Goal: Navigation & Orientation: Find specific page/section

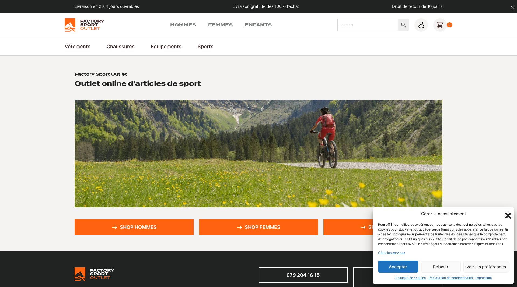
click at [509, 213] on icon "Fermer la boîte de dialogue" at bounding box center [508, 216] width 6 height 6
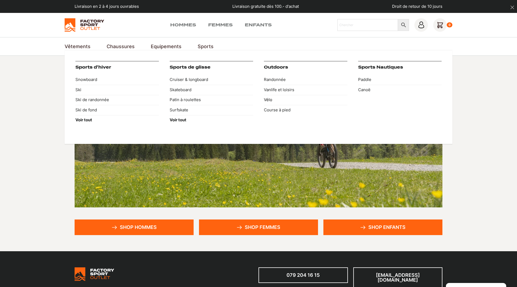
click at [271, 100] on link "Vélo" at bounding box center [305, 100] width 83 height 10
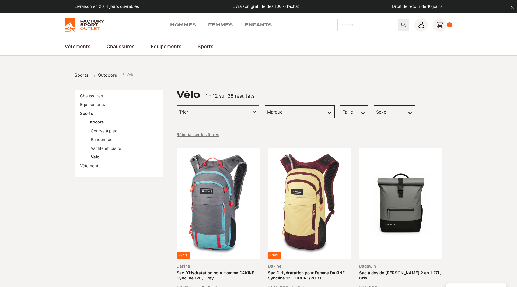
click at [94, 154] on li "Vélo" at bounding box center [124, 157] width 67 height 6
click at [95, 157] on link "Vélo" at bounding box center [95, 156] width 9 height 5
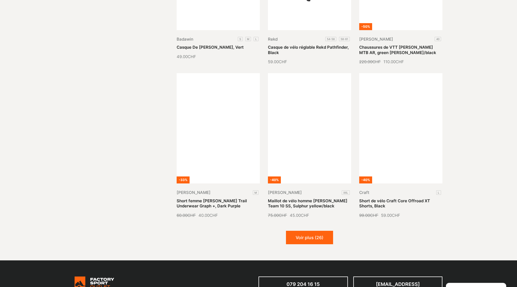
scroll to position [549, 0]
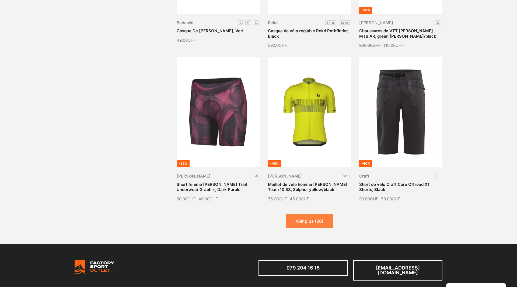
click at [321, 224] on button "Voir plus (26)" at bounding box center [309, 220] width 47 height 13
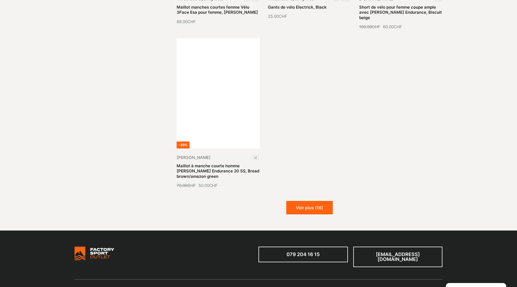
scroll to position [1207, 0]
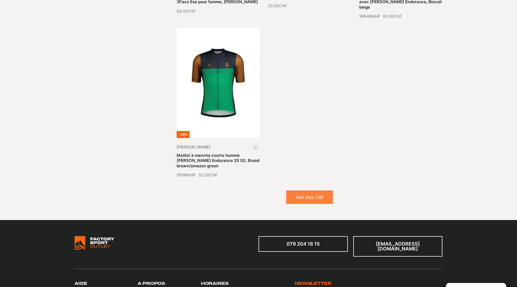
click at [312, 190] on button "Voir plus (16)" at bounding box center [309, 196] width 47 height 13
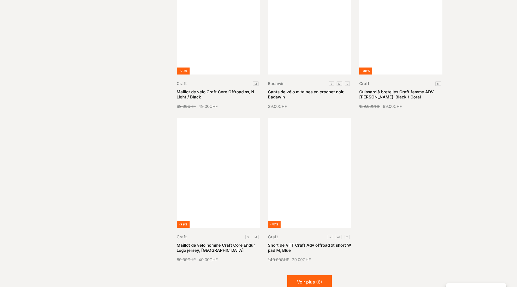
scroll to position [1619, 0]
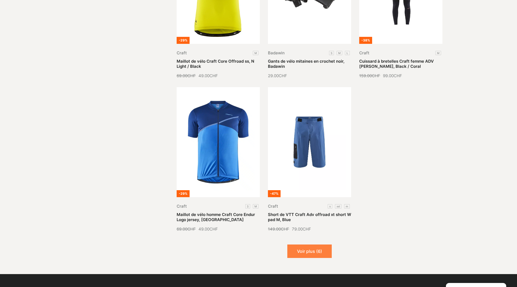
click at [313, 245] on button "Voir plus (6)" at bounding box center [309, 251] width 44 height 13
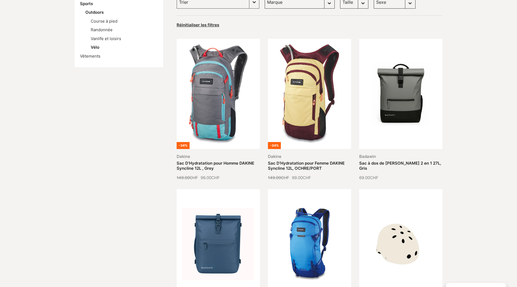
scroll to position [0, 0]
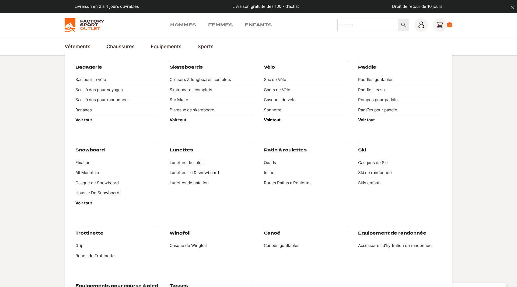
click at [278, 119] on strong "Voir tout" at bounding box center [272, 119] width 17 height 5
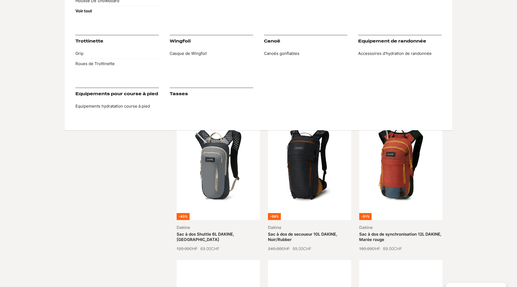
scroll to position [55, 0]
